Goal: Task Accomplishment & Management: Manage account settings

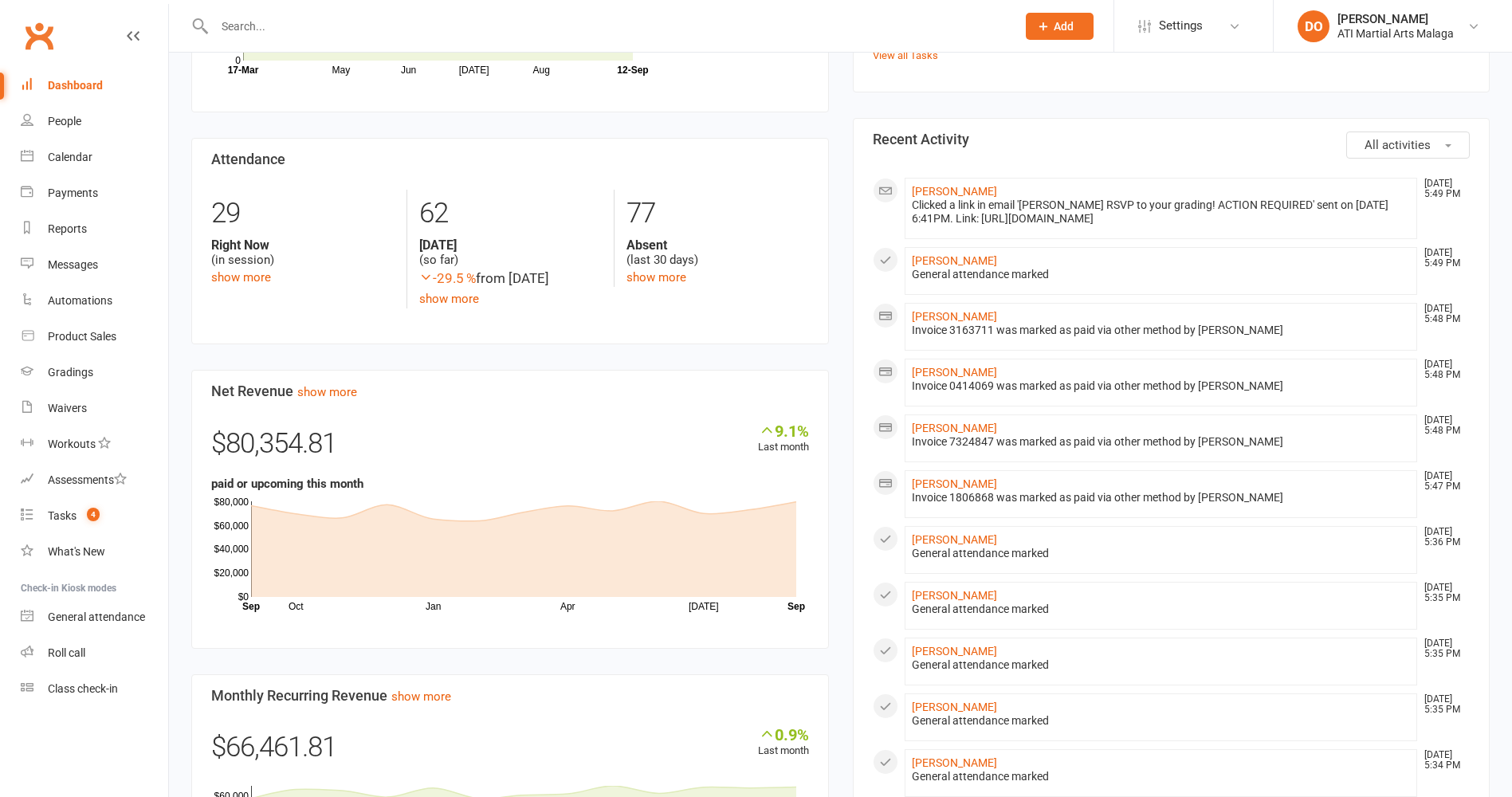
scroll to position [239, 0]
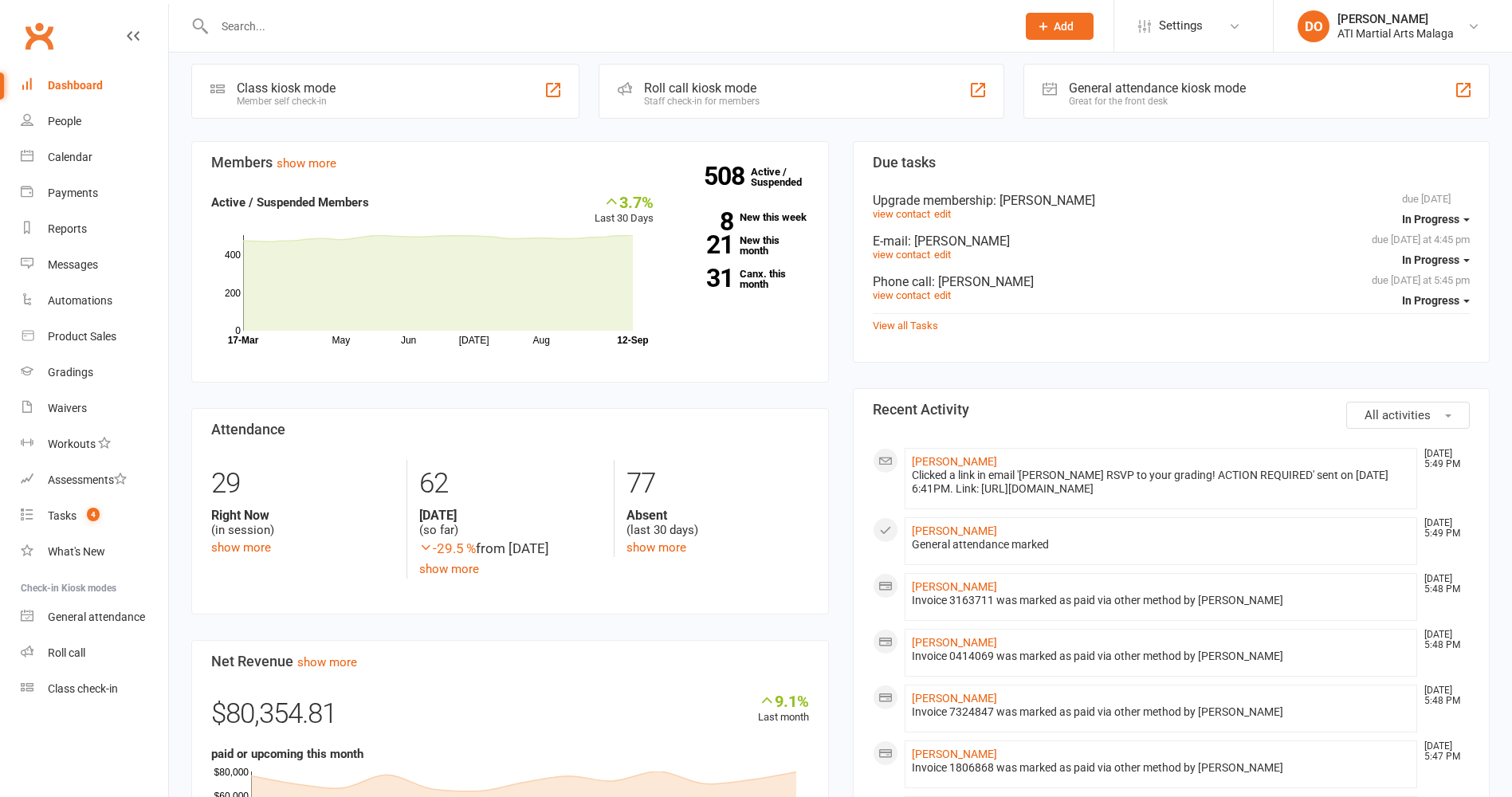
click at [633, 22] on input "text" at bounding box center [607, 27] width 795 height 23
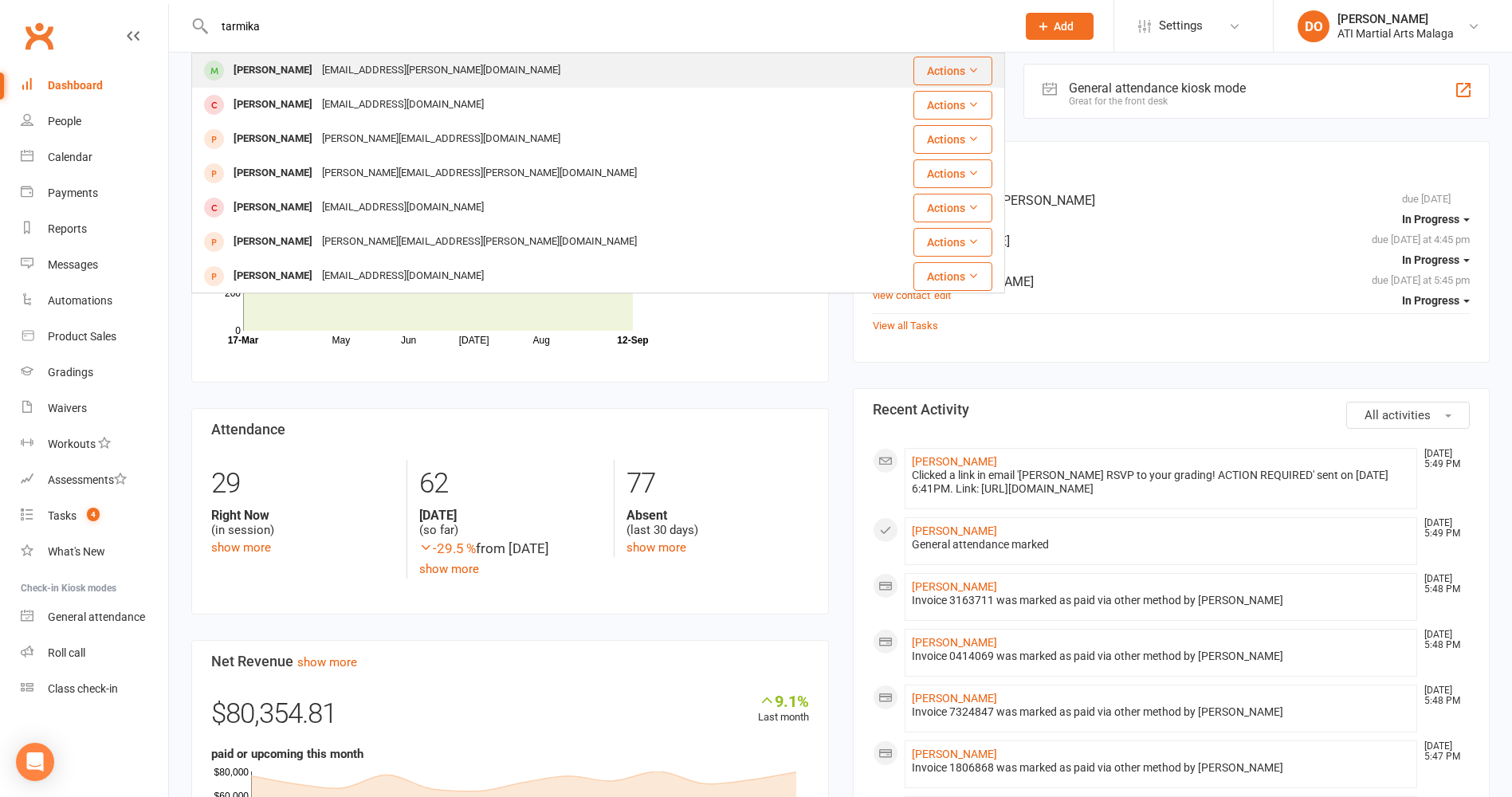
type input "tarmika"
click at [252, 82] on div "[PERSON_NAME]" at bounding box center [273, 70] width 88 height 23
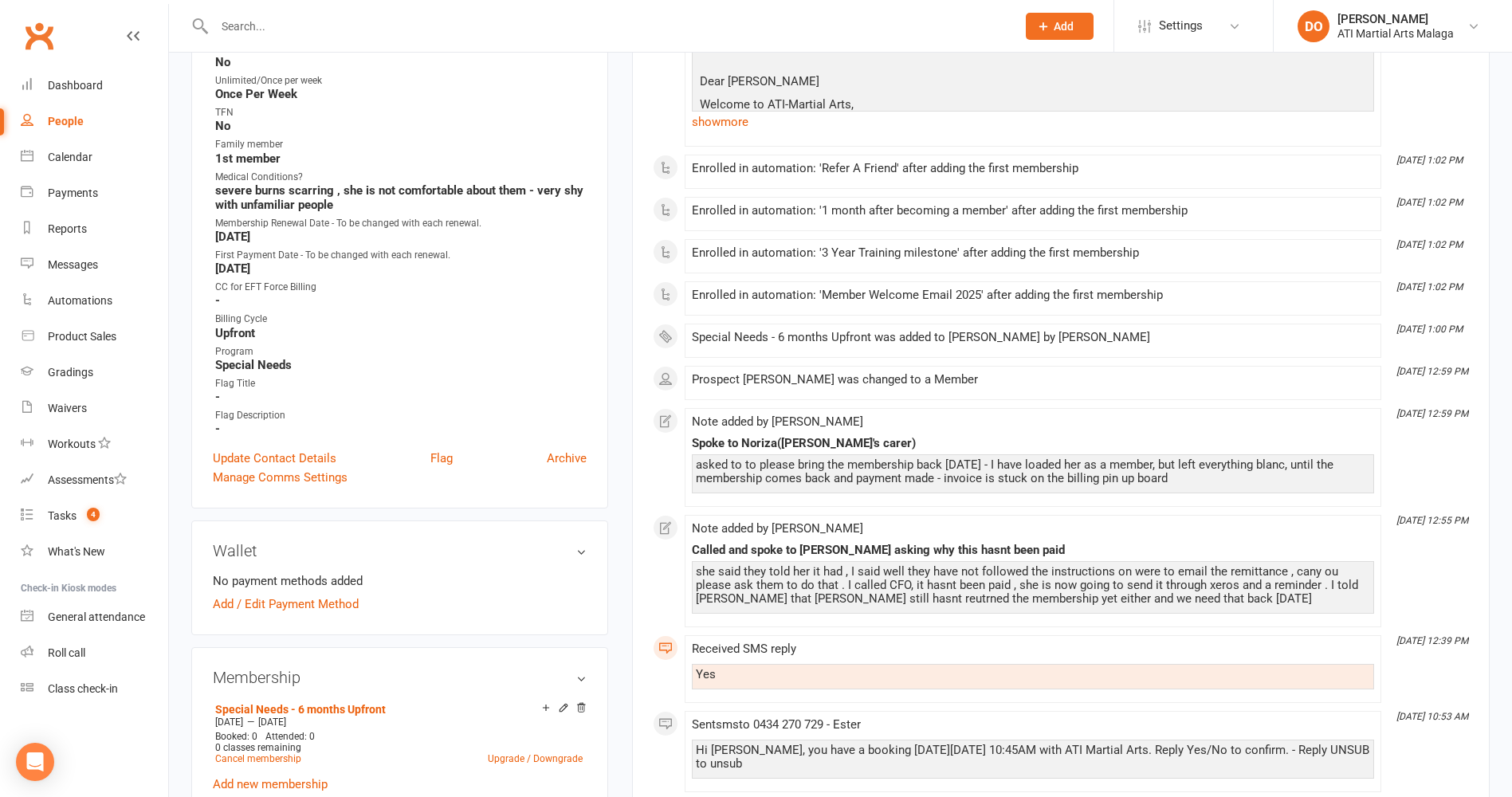
scroll to position [877, 0]
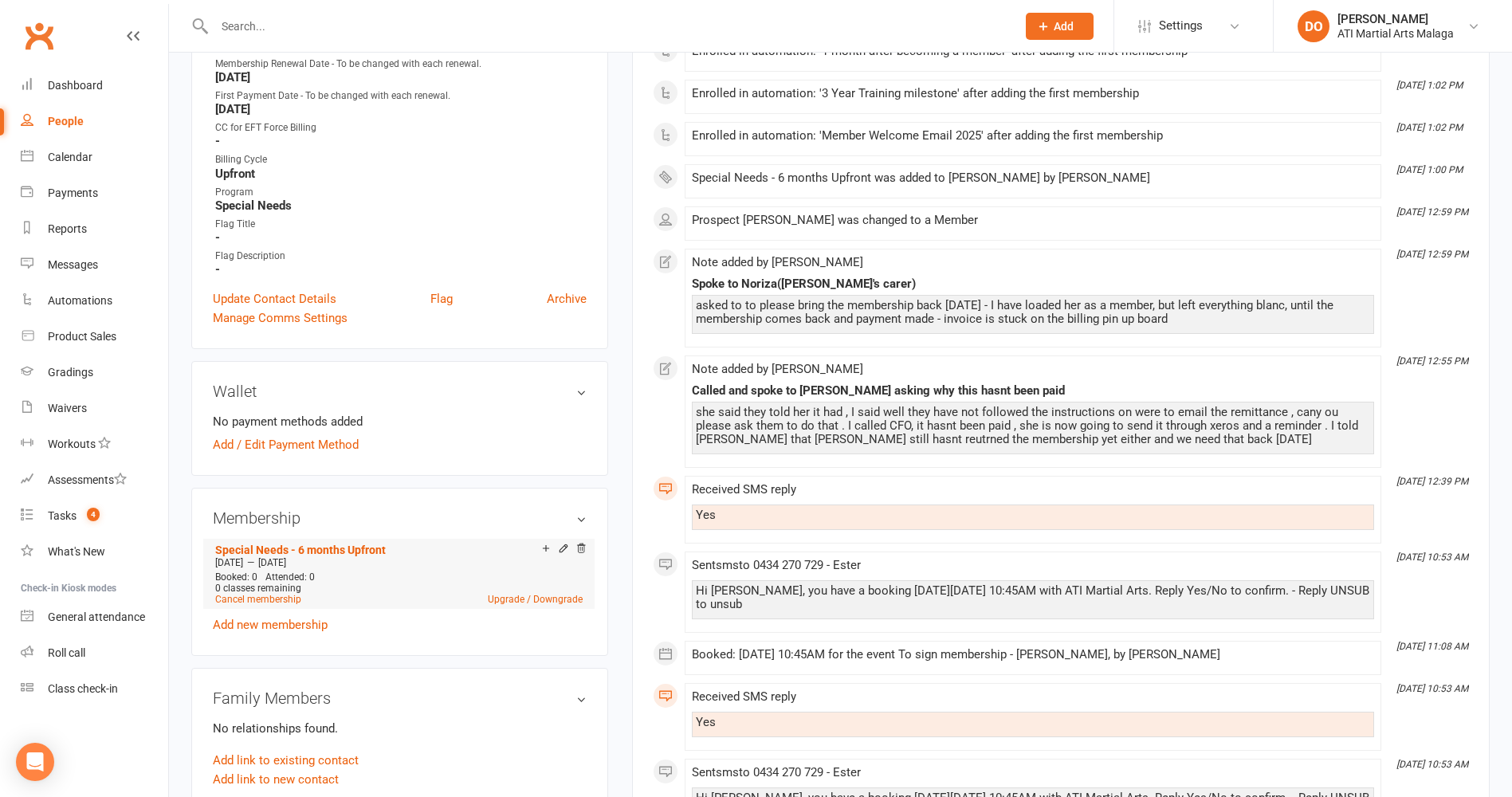
click at [565, 548] on icon at bounding box center [563, 548] width 7 height 7
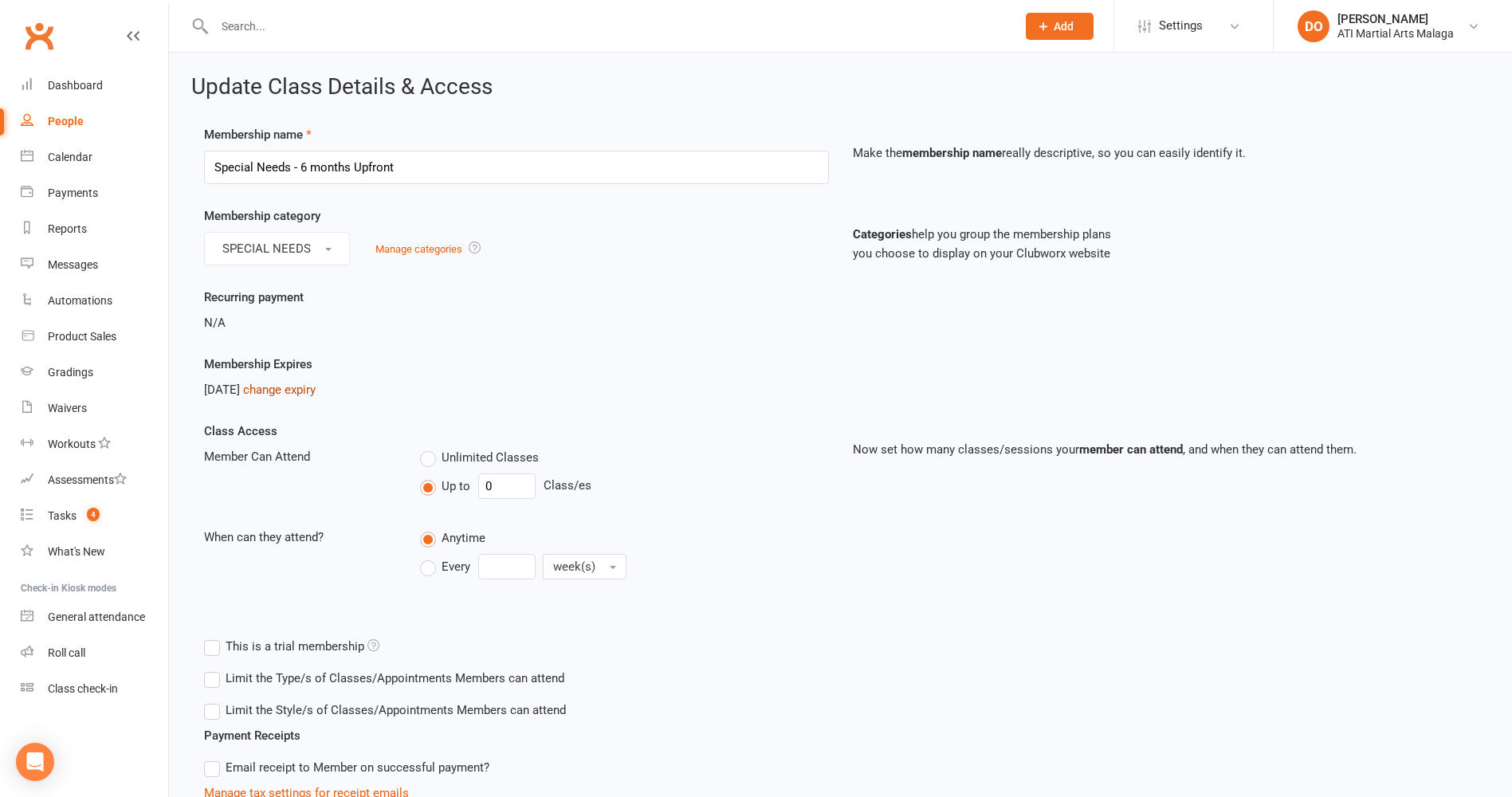
click at [315, 388] on link "change expiry" at bounding box center [279, 390] width 72 height 14
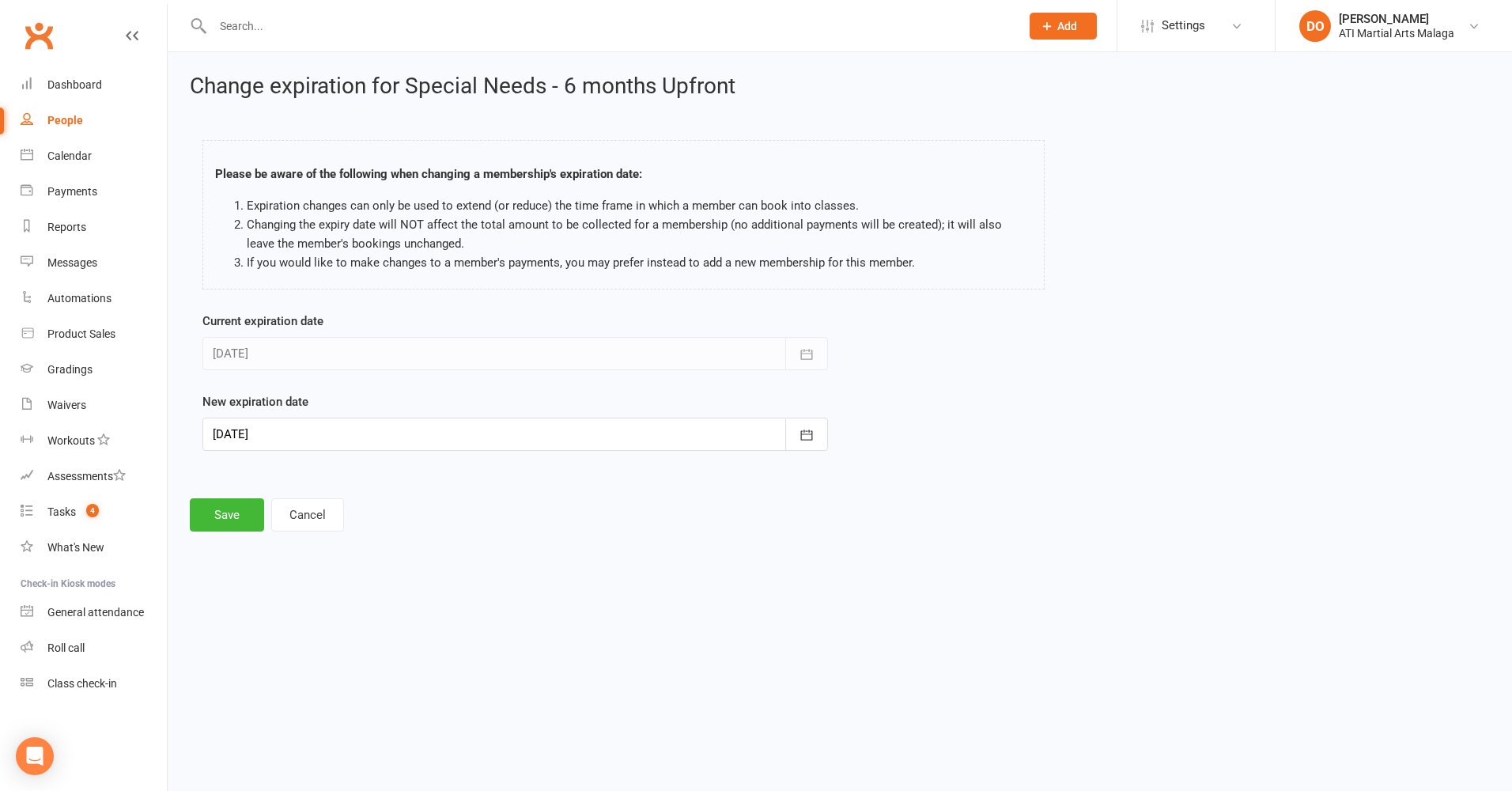
click at [318, 435] on div at bounding box center [515, 434] width 626 height 34
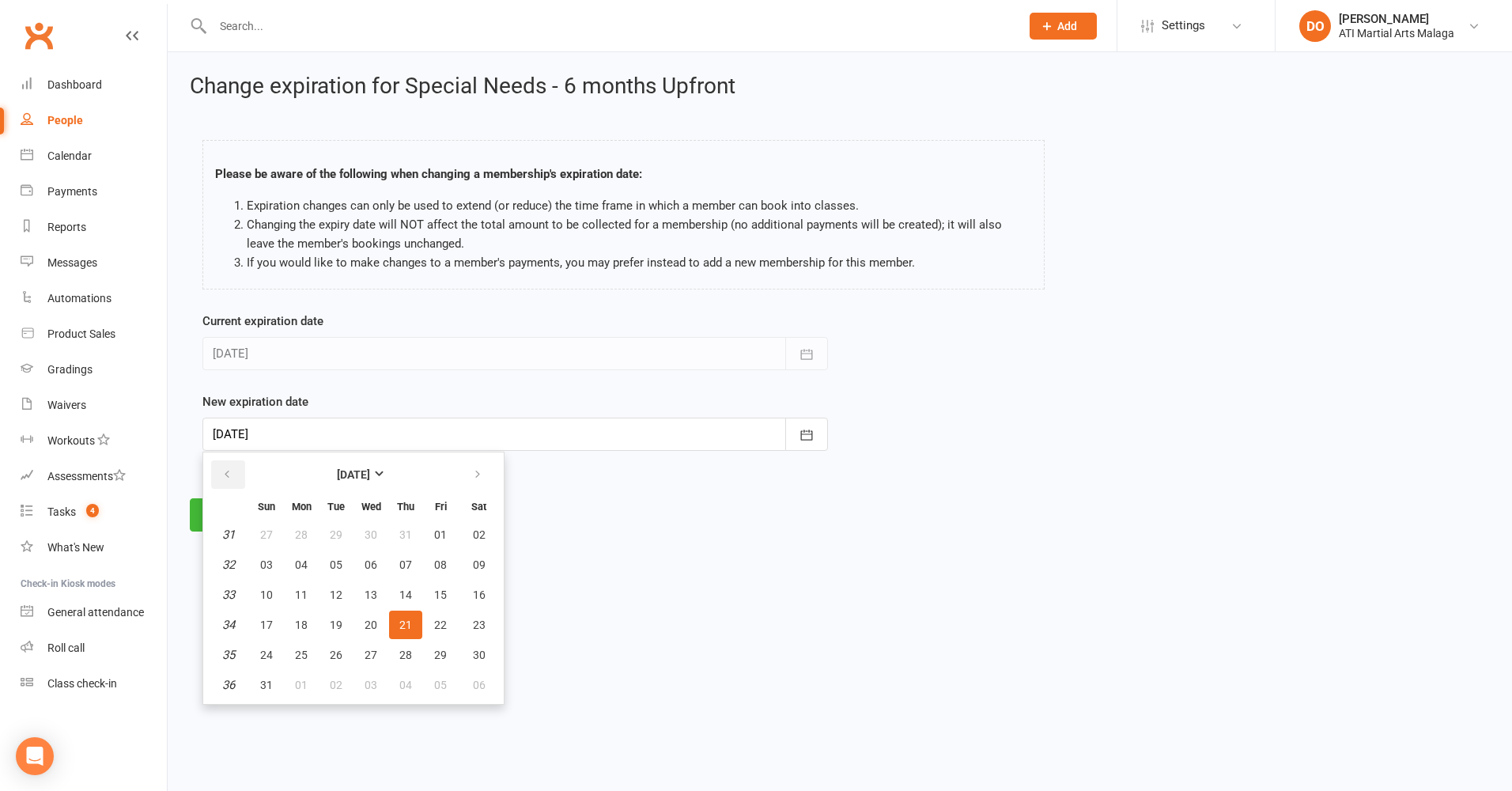
click at [231, 472] on icon "button" at bounding box center [227, 475] width 11 height 13
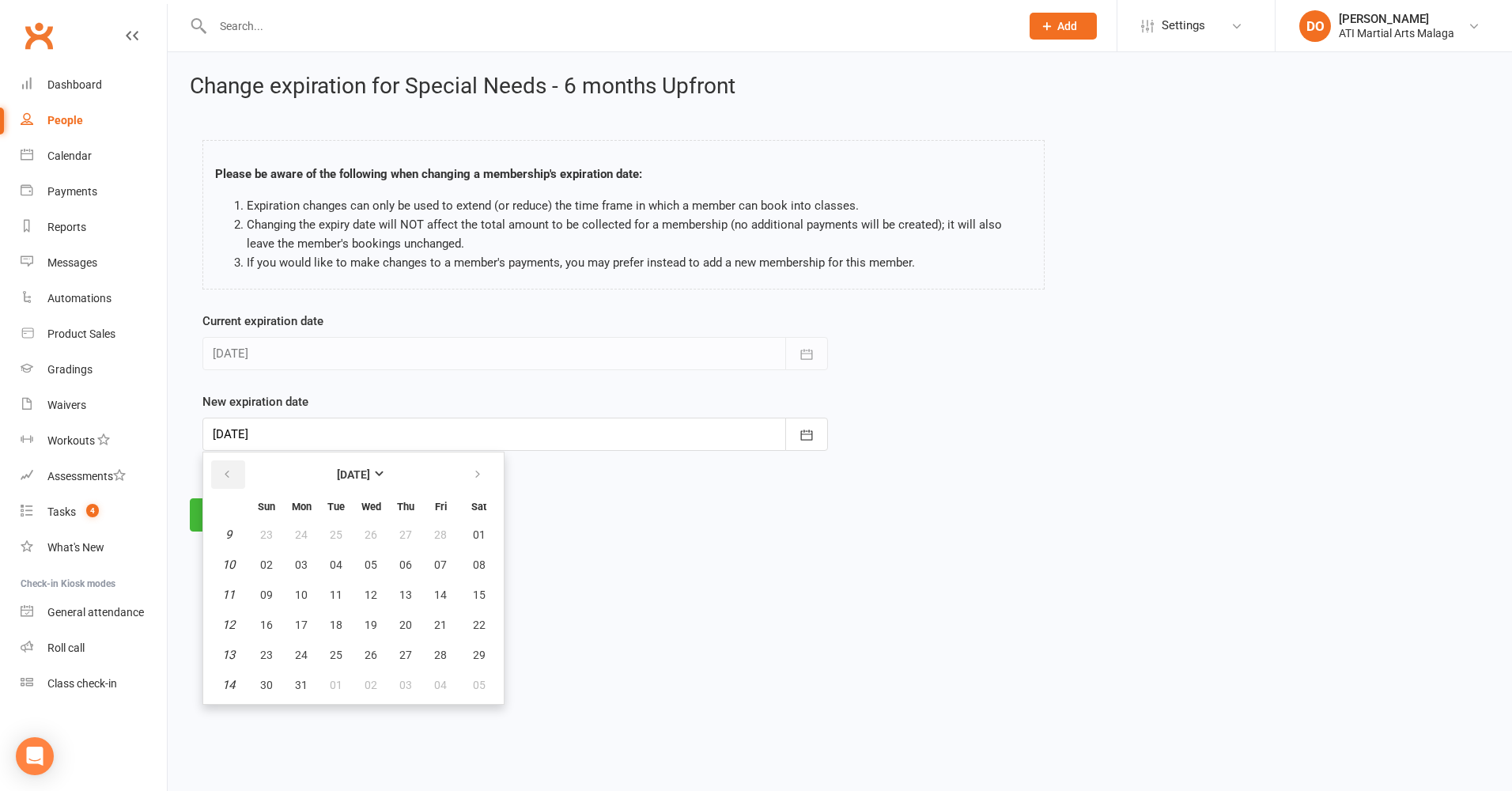
click at [231, 472] on icon "button" at bounding box center [227, 475] width 11 height 13
click at [352, 465] on button "[DATE]" at bounding box center [353, 475] width 207 height 29
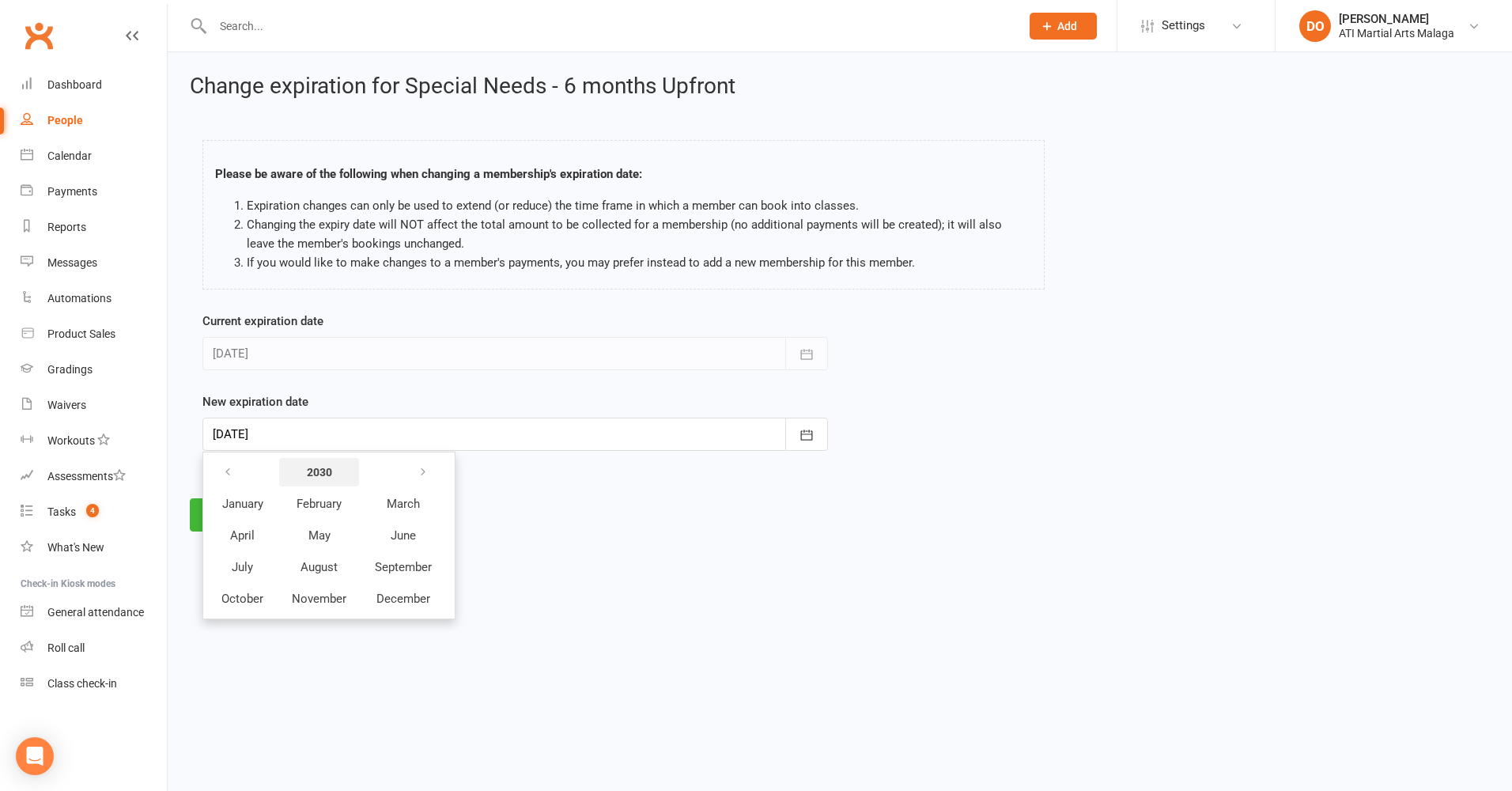
click at [323, 468] on strong "2030" at bounding box center [319, 473] width 26 height 13
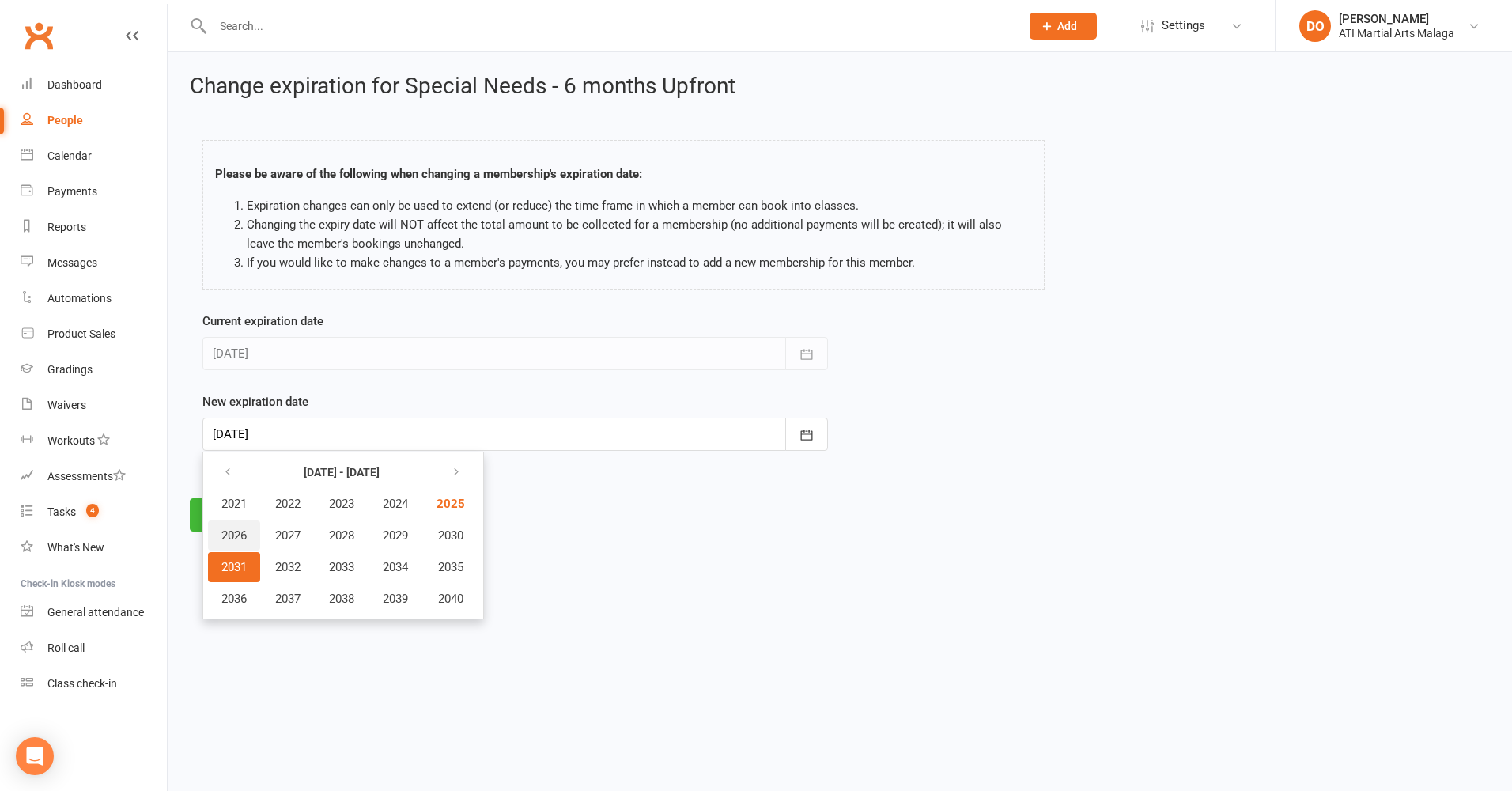
click at [243, 533] on span "2026" at bounding box center [234, 536] width 26 height 14
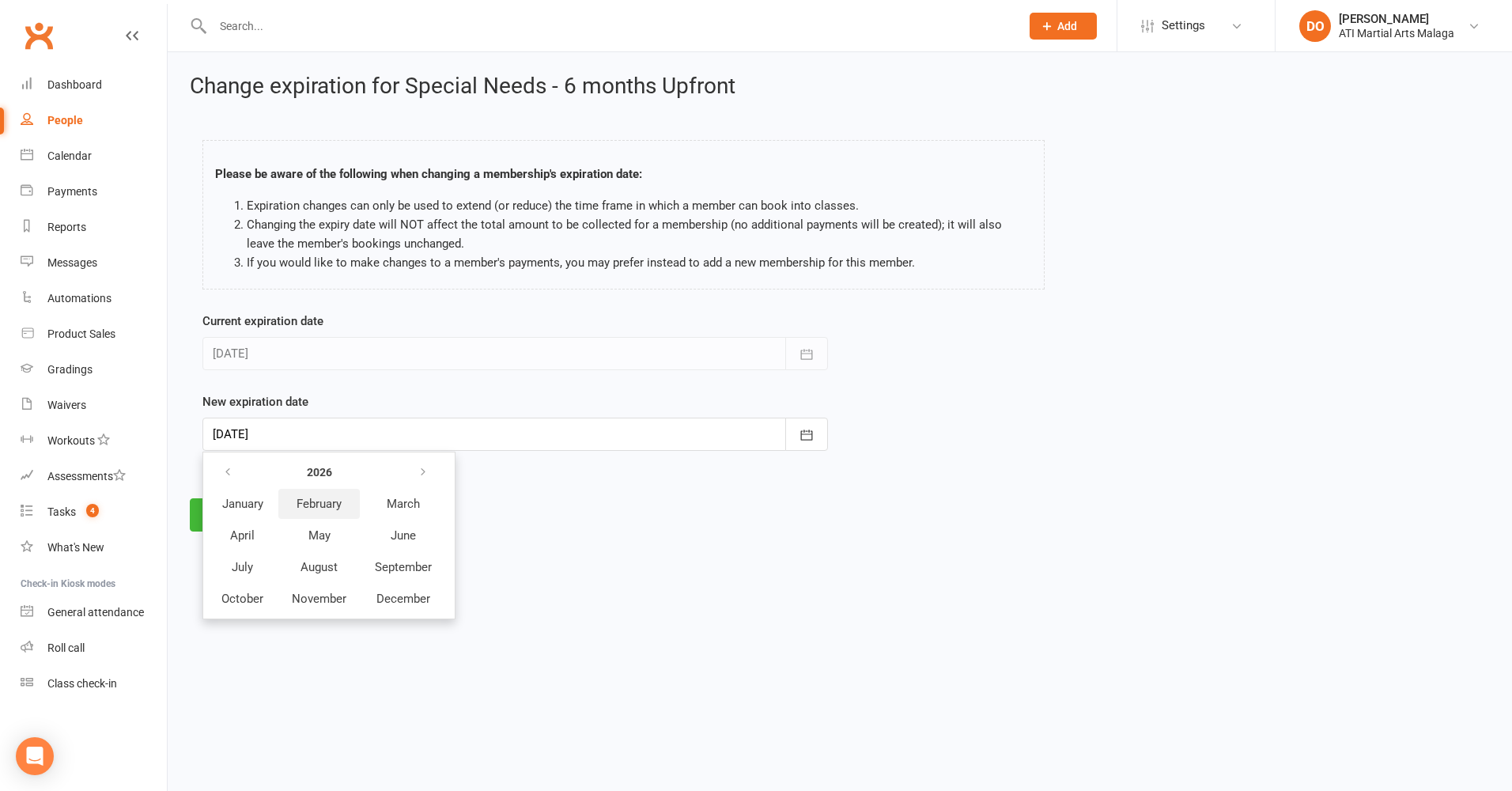
click at [331, 506] on span "February" at bounding box center [319, 504] width 45 height 14
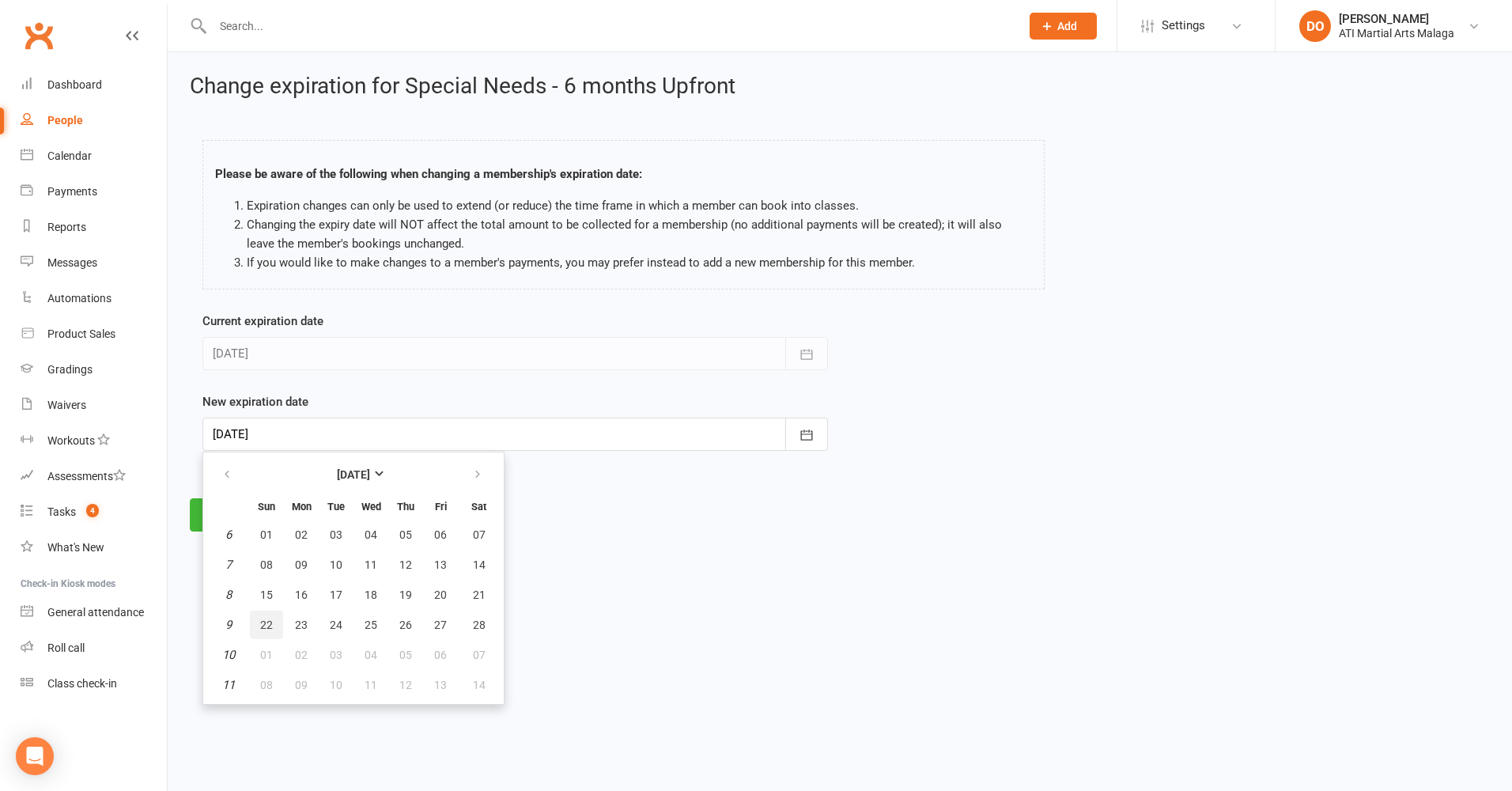
click at [264, 625] on span "22" at bounding box center [266, 625] width 13 height 13
type input "[DATE]"
click at [237, 519] on button "Save" at bounding box center [227, 515] width 74 height 34
